Goal: Task Accomplishment & Management: Manage account settings

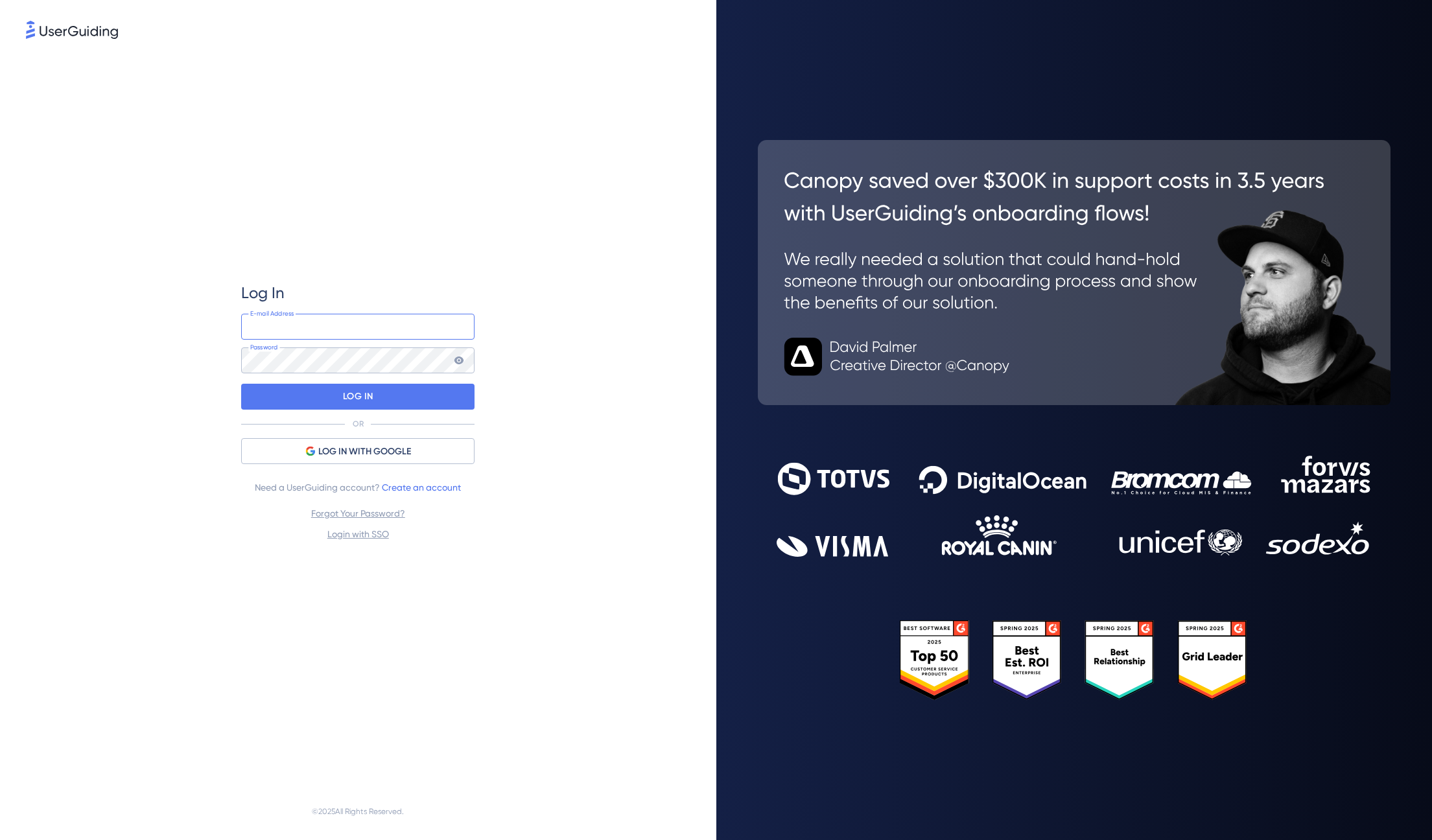
type input "[EMAIL_ADDRESS][DOMAIN_NAME]"
click at [413, 404] on div "LOG IN" at bounding box center [357, 397] width 233 height 26
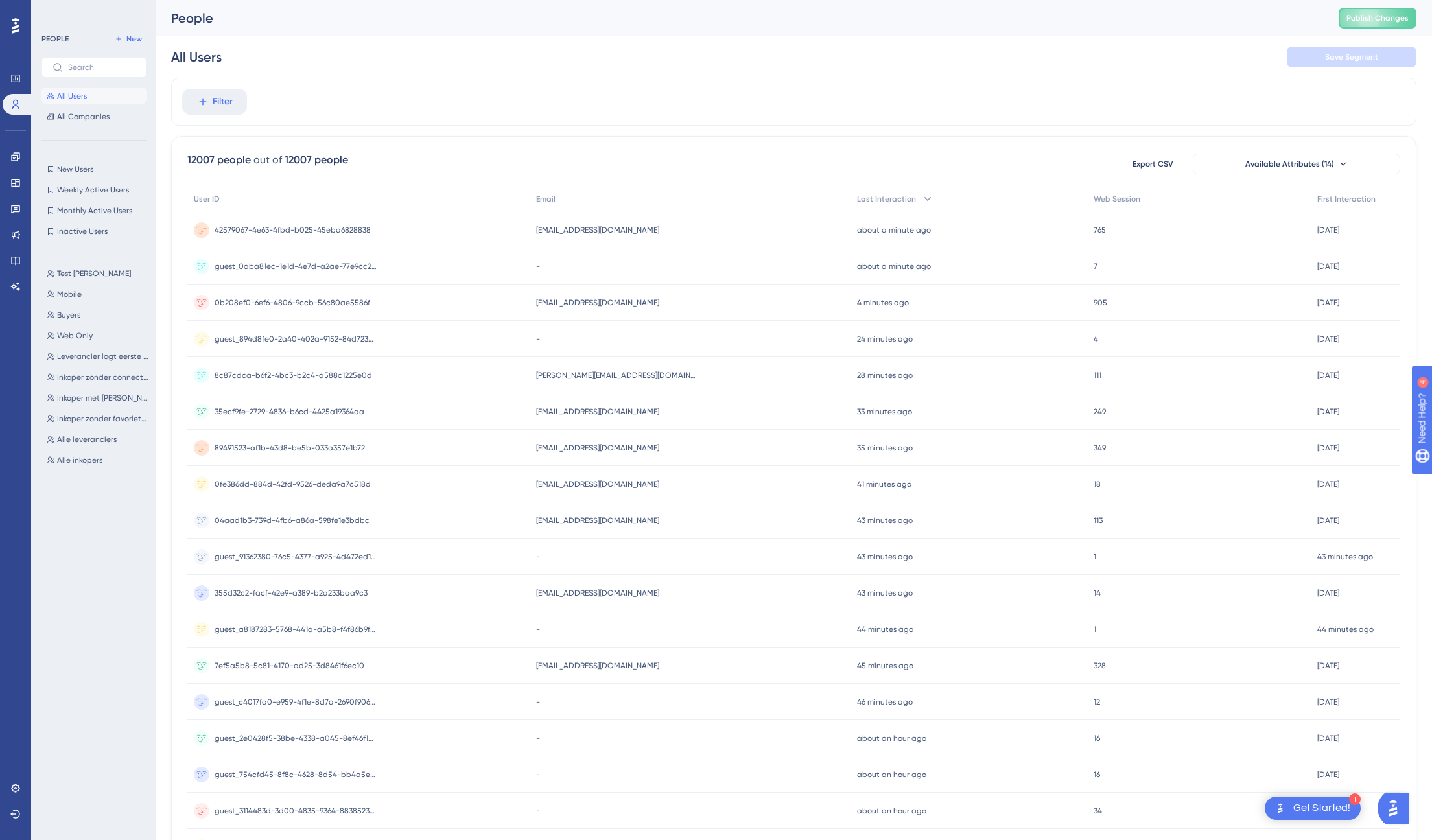
click at [339, 231] on span "42579067-4e63-4fbd-b025-45eba6828838" at bounding box center [292, 230] width 156 height 10
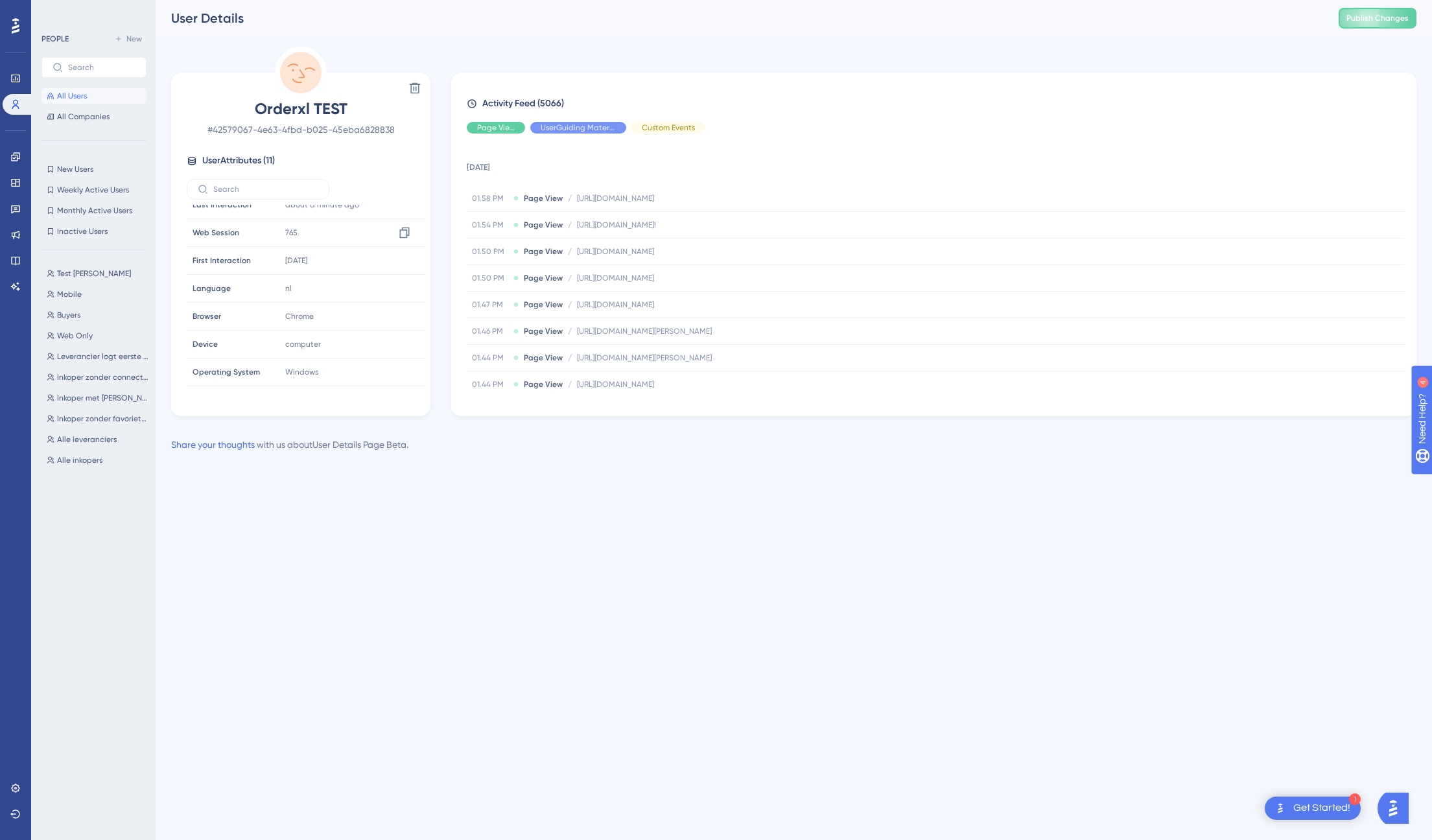
scroll to position [116, 0]
click at [88, 96] on button "All Users" at bounding box center [94, 96] width 105 height 16
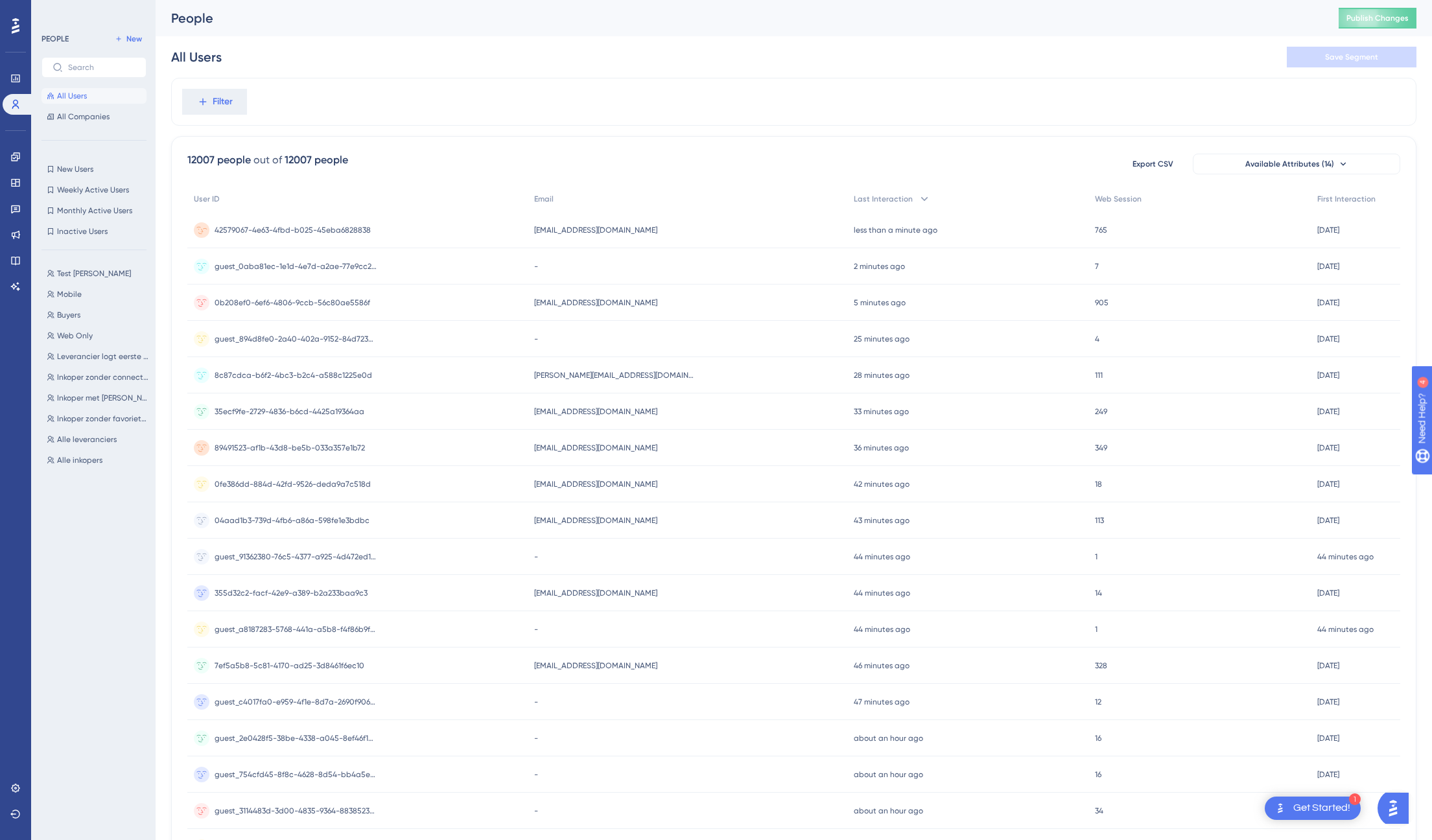
click at [256, 219] on div "42579067-4e63-4fbd-b025-45eba6828838 42579067-4e63-4fbd-b025-45eba6828838" at bounding box center [292, 230] width 156 height 36
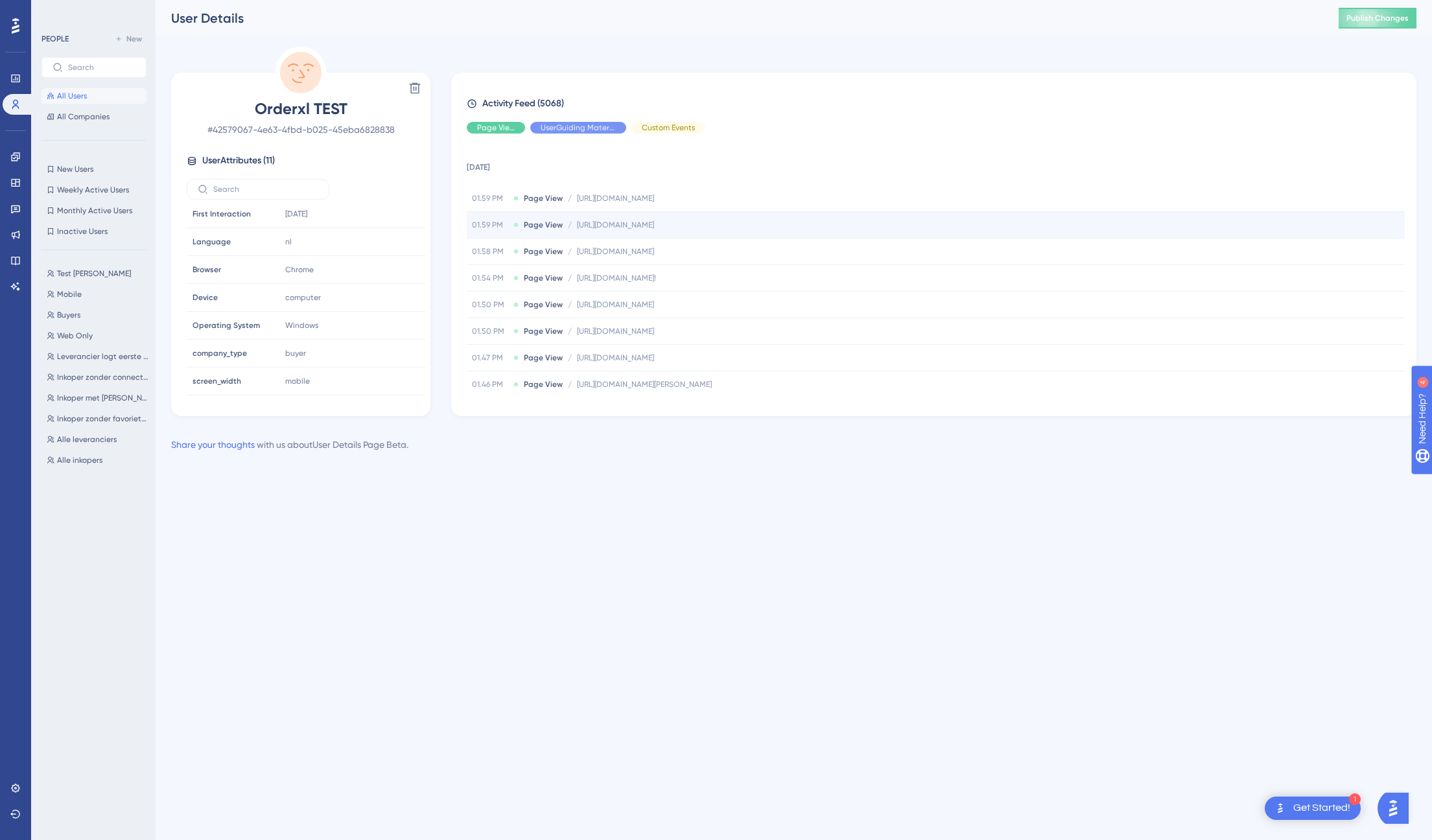
scroll to position [116, 0]
